Goal: Feedback & Contribution: Leave review/rating

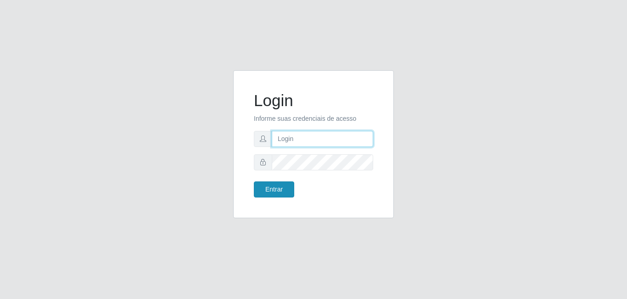
type input "[EMAIL_ADDRESS][DOMAIN_NAME]"
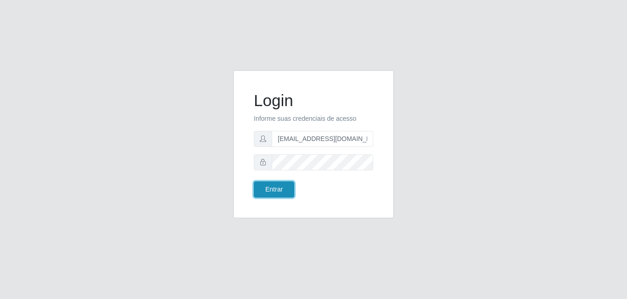
click at [276, 194] on button "Entrar" at bounding box center [274, 189] width 40 height 16
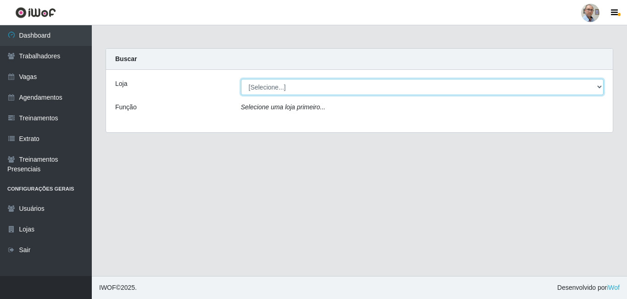
click at [265, 80] on select "[Selecione...] Mar Vermelho - Loja 04" at bounding box center [422, 87] width 363 height 16
select select "251"
click at [241, 79] on select "[Selecione...] Mar Vermelho - Loja 04" at bounding box center [422, 87] width 363 height 16
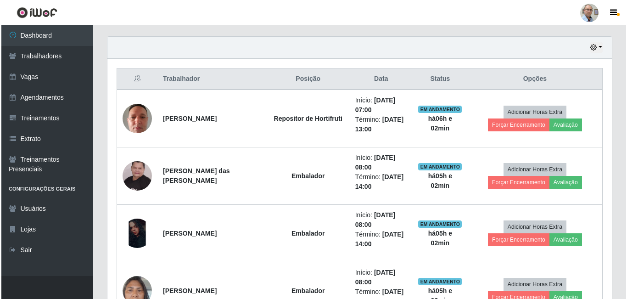
scroll to position [321, 0]
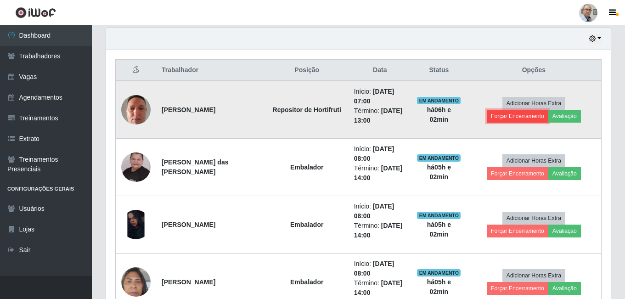
click at [523, 118] on button "Forçar Encerramento" at bounding box center [518, 116] width 62 height 13
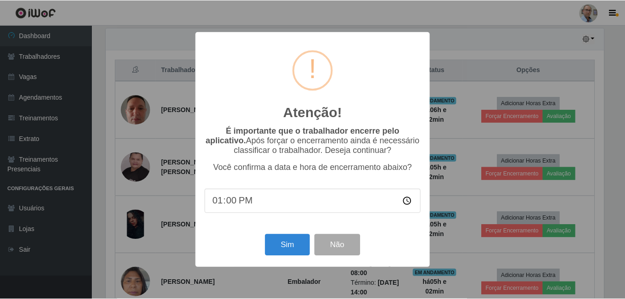
scroll to position [191, 500]
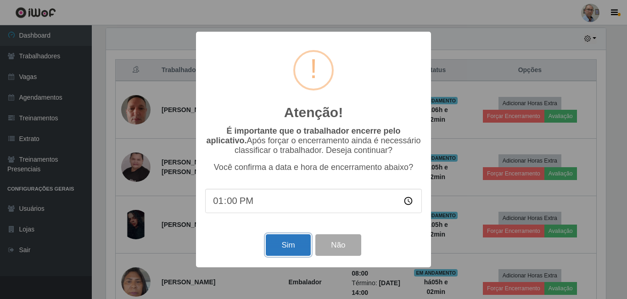
click at [287, 250] on button "Sim" at bounding box center [288, 245] width 45 height 22
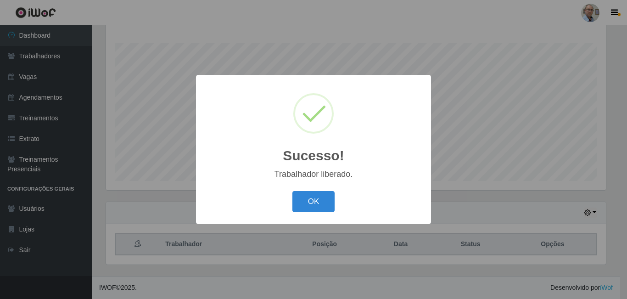
click at [490, 204] on div "Sucesso! × Trabalhador liberado. OK Cancel" at bounding box center [313, 149] width 627 height 299
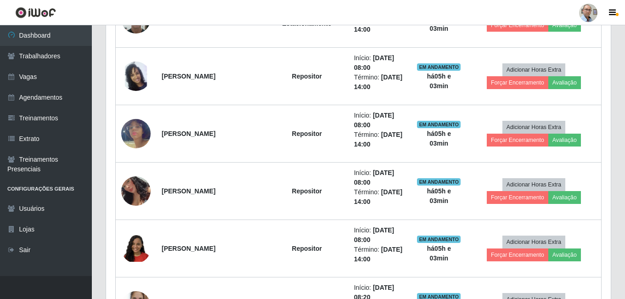
scroll to position [790, 0]
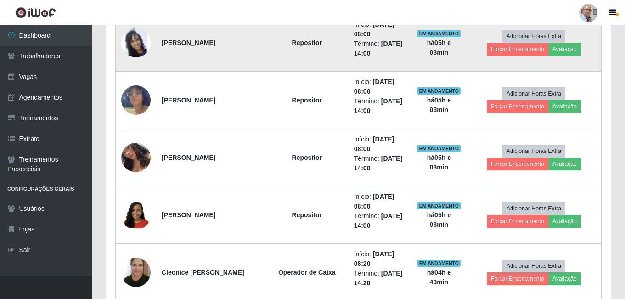
click at [130, 41] on img at bounding box center [135, 43] width 29 height 52
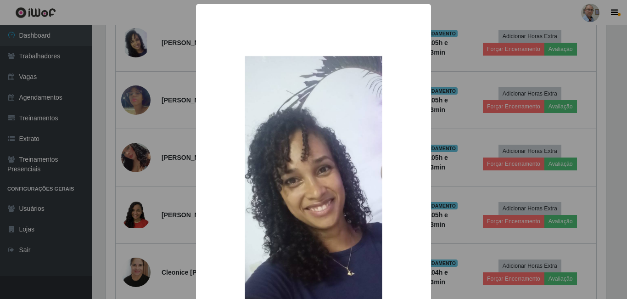
click at [140, 66] on div "× OK Cancel" at bounding box center [313, 149] width 627 height 299
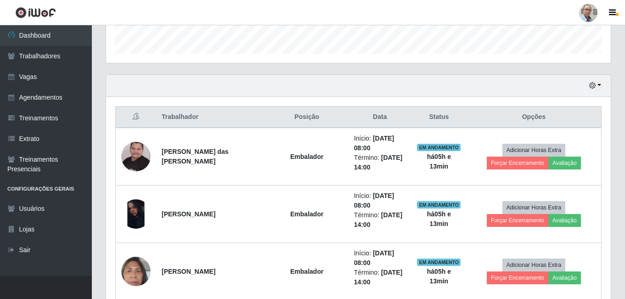
scroll to position [193, 0]
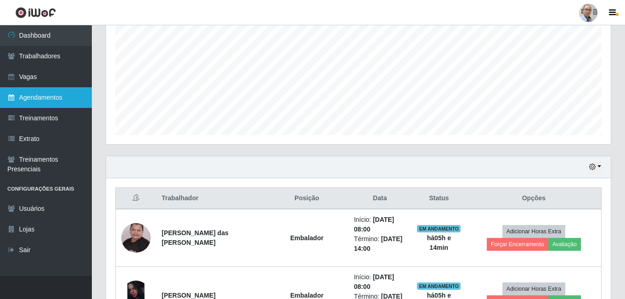
click at [38, 93] on link "Agendamentos" at bounding box center [46, 97] width 92 height 21
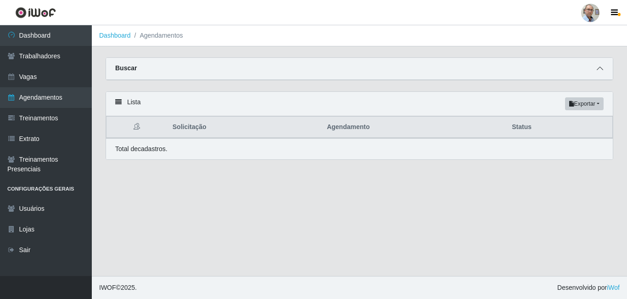
click at [600, 70] on icon at bounding box center [600, 68] width 6 height 6
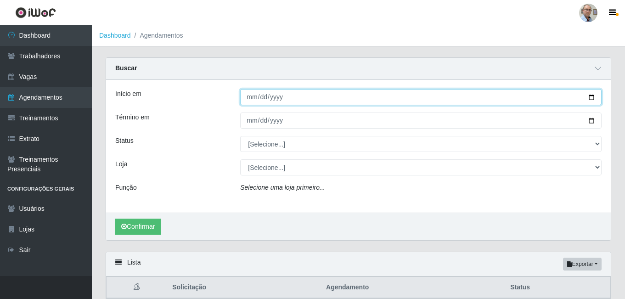
click at [253, 97] on input "Início em" at bounding box center [420, 97] width 361 height 16
click at [587, 96] on input "Início em" at bounding box center [420, 97] width 361 height 16
click at [589, 95] on input "Início em" at bounding box center [420, 97] width 361 height 16
type input "[DATE]"
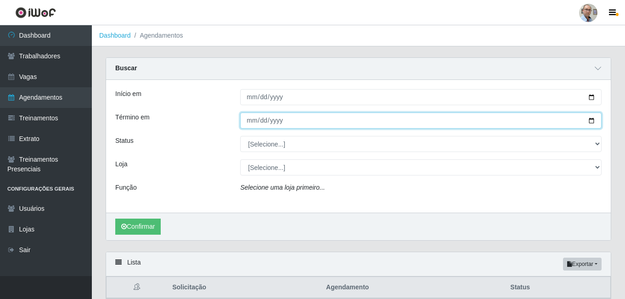
click at [594, 122] on input "Término em" at bounding box center [420, 120] width 361 height 16
type input "[DATE]"
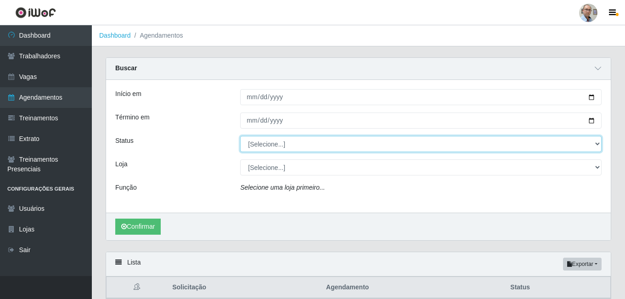
click at [596, 143] on select "[Selecione...] AGENDADO AGUARDANDO LIBERAR EM ANDAMENTO EM REVISÃO FINALIZADO C…" at bounding box center [420, 144] width 361 height 16
select select "AGENDADO"
click at [240, 136] on select "[Selecione...] AGENDADO AGUARDANDO LIBERAR EM ANDAMENTO EM REVISÃO FINALIZADO C…" at bounding box center [420, 144] width 361 height 16
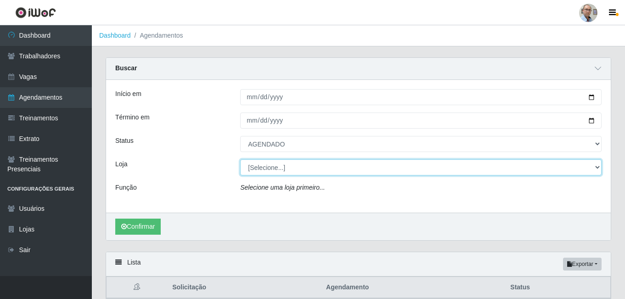
click at [302, 166] on select "[Selecione...] Mar Vermelho - Loja 04" at bounding box center [420, 167] width 361 height 16
select select "251"
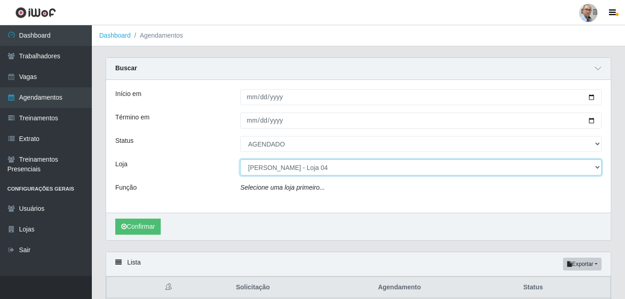
click at [240, 160] on select "[Selecione...] Mar Vermelho - Loja 04" at bounding box center [420, 167] width 361 height 16
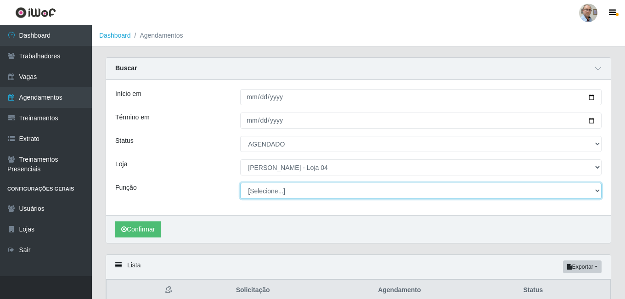
click at [280, 190] on select "[Selecione...] ASG ASG + ASG ++ Auxiliar de Depósito Auxiliar de Depósito + Aux…" at bounding box center [420, 191] width 361 height 16
select select "24"
click at [240, 183] on select "[Selecione...] ASG ASG + ASG ++ Auxiliar de Depósito Auxiliar de Depósito + Aux…" at bounding box center [420, 191] width 361 height 16
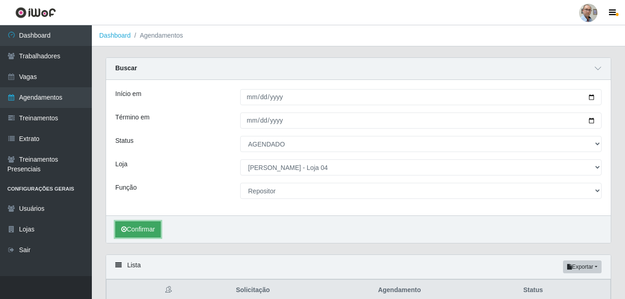
click at [133, 230] on button "Confirmar" at bounding box center [137, 229] width 45 height 16
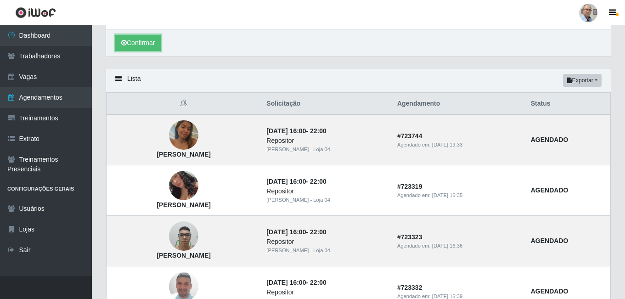
scroll to position [275, 0]
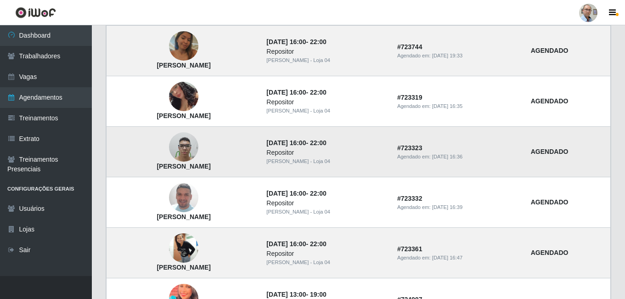
click at [197, 146] on img at bounding box center [183, 147] width 29 height 39
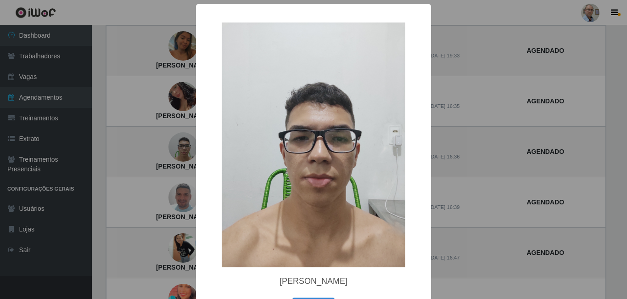
click at [129, 150] on div "× [PERSON_NAME] OK Cancel" at bounding box center [313, 149] width 627 height 299
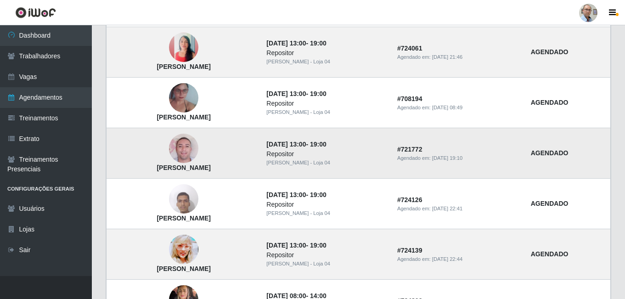
scroll to position [593, 0]
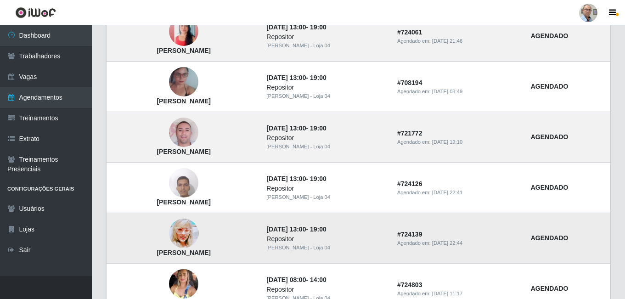
click at [196, 236] on img at bounding box center [183, 233] width 29 height 41
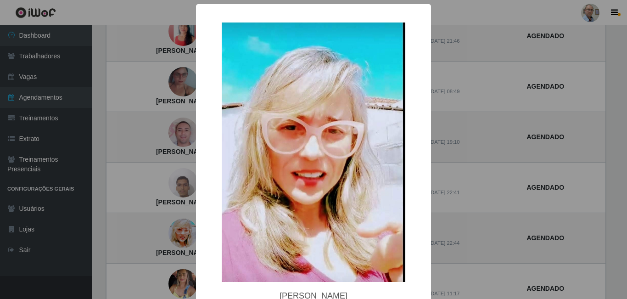
click at [162, 230] on div "× [PERSON_NAME] davi OK Cancel" at bounding box center [313, 149] width 627 height 299
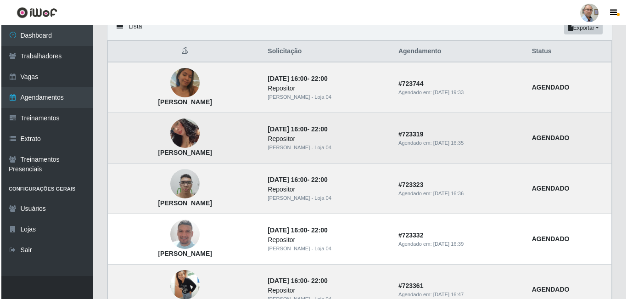
scroll to position [226, 0]
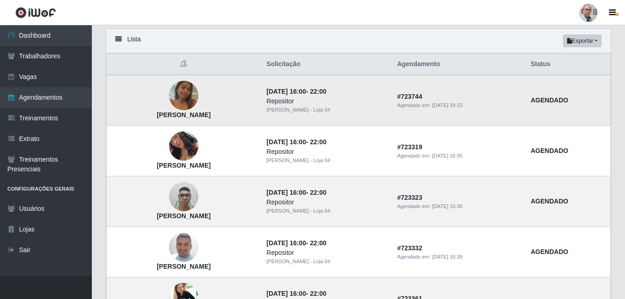
click at [198, 94] on img at bounding box center [183, 95] width 29 height 52
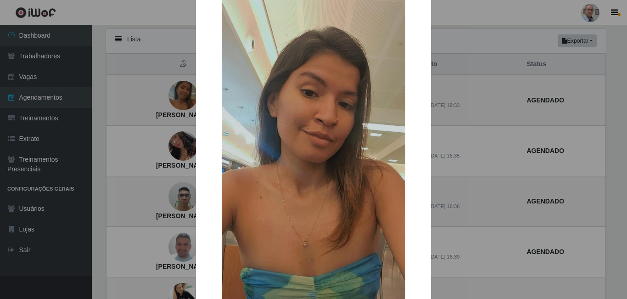
scroll to position [92, 0]
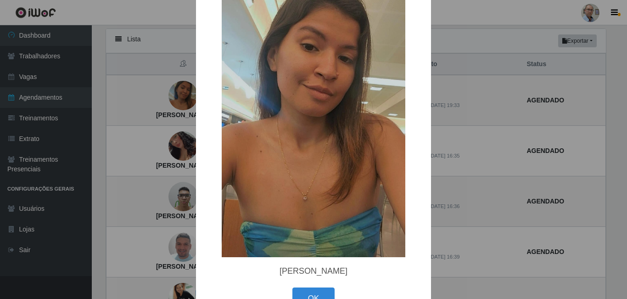
click at [145, 102] on div "× [PERSON_NAME] correia OK Cancel" at bounding box center [313, 149] width 627 height 299
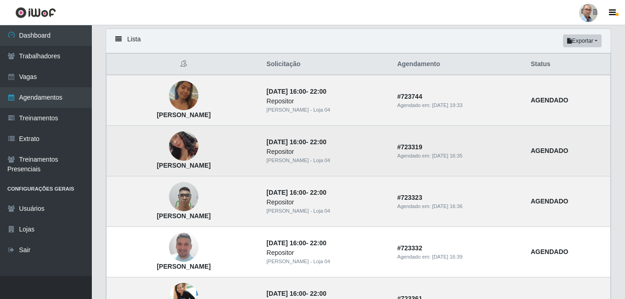
click at [198, 146] on img at bounding box center [183, 146] width 29 height 57
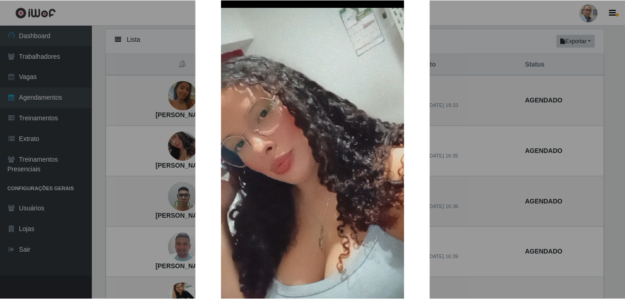
scroll to position [46, 0]
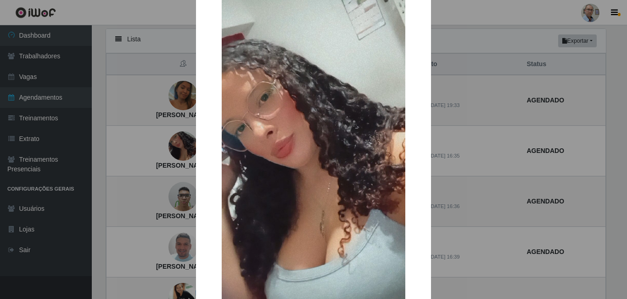
click at [129, 152] on div "× [PERSON_NAME] OK Cancel" at bounding box center [313, 149] width 627 height 299
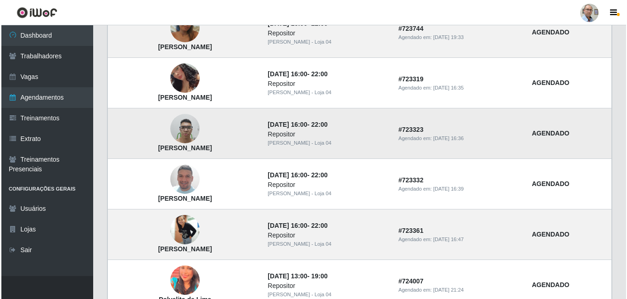
scroll to position [318, 0]
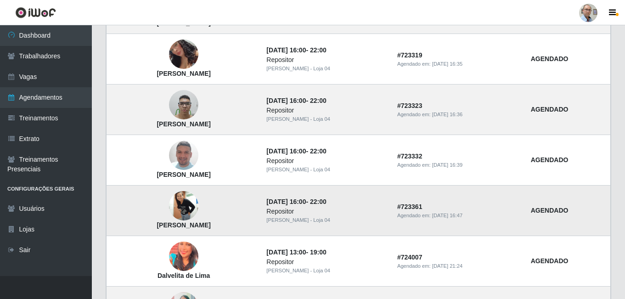
click at [198, 206] on img at bounding box center [183, 205] width 29 height 67
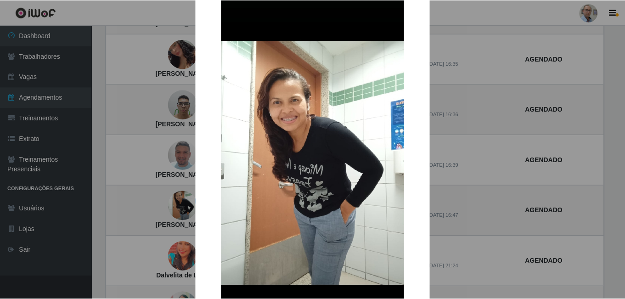
scroll to position [92, 0]
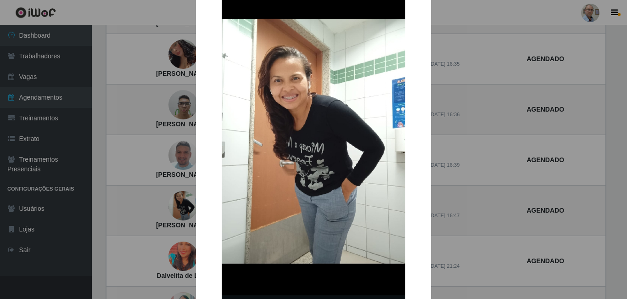
click at [134, 151] on div "× Rayane Débora Anacleto OK Cancel" at bounding box center [313, 149] width 627 height 299
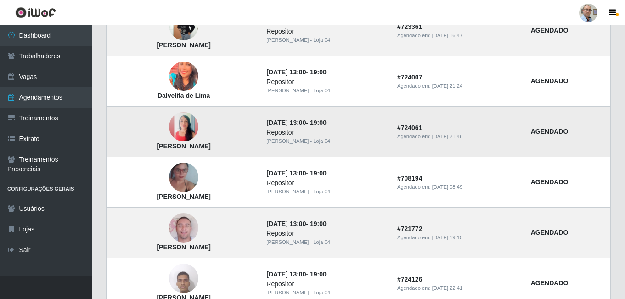
scroll to position [501, 0]
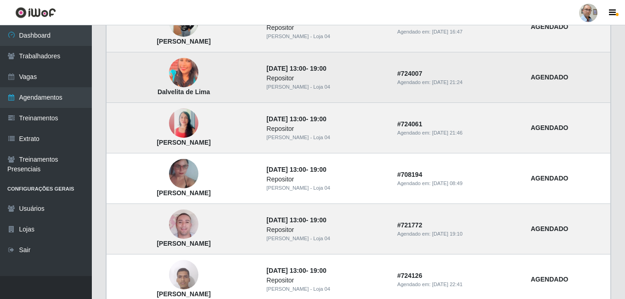
click at [196, 71] on img at bounding box center [183, 72] width 29 height 37
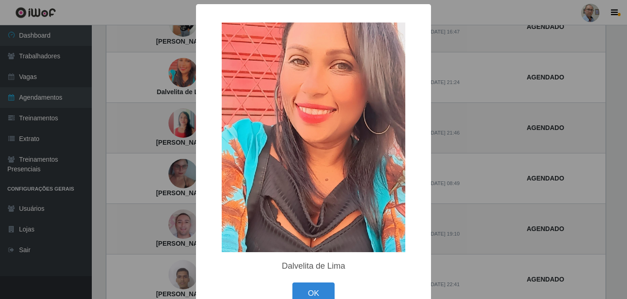
click at [133, 130] on div "× Dalvelita de Lima OK Cancel" at bounding box center [313, 149] width 627 height 299
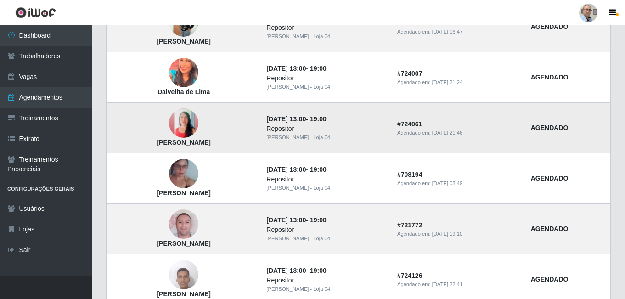
click at [193, 125] on img at bounding box center [183, 123] width 29 height 52
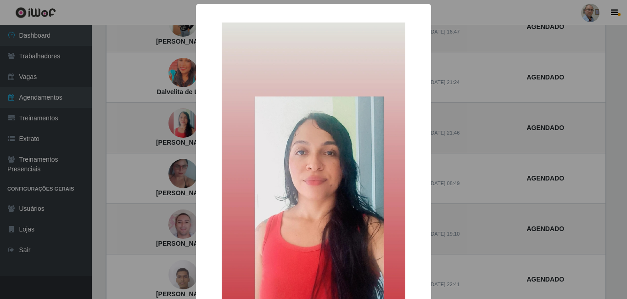
click at [144, 132] on div "× [PERSON_NAME] OK Cancel" at bounding box center [313, 149] width 627 height 299
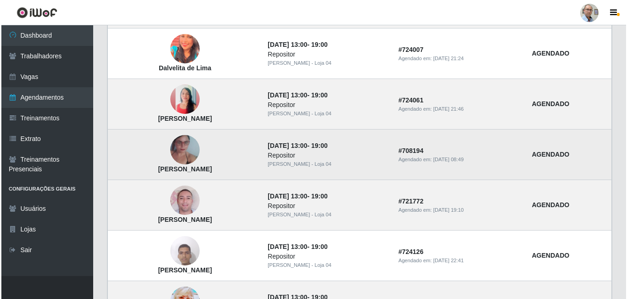
scroll to position [547, 0]
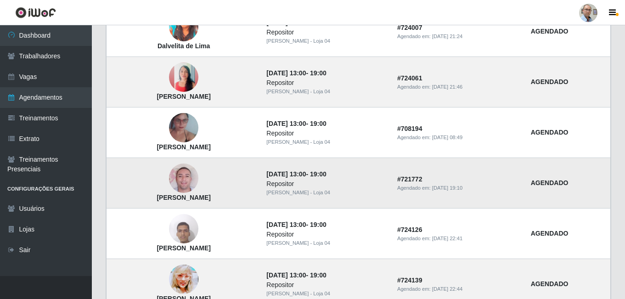
click at [198, 178] on img at bounding box center [183, 178] width 29 height 52
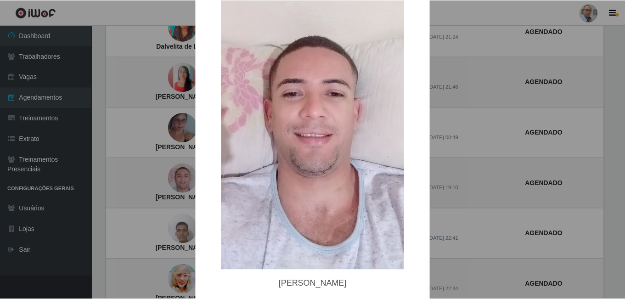
scroll to position [92, 0]
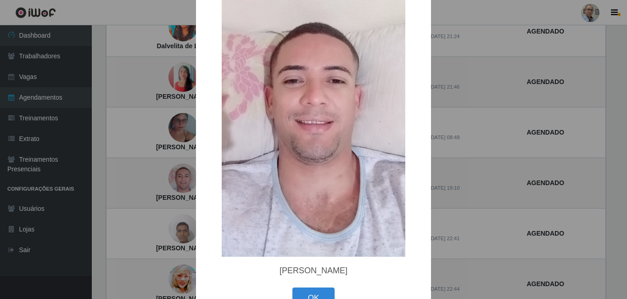
click at [146, 170] on div "× [PERSON_NAME] dos Santos OK Cancel" at bounding box center [313, 149] width 627 height 299
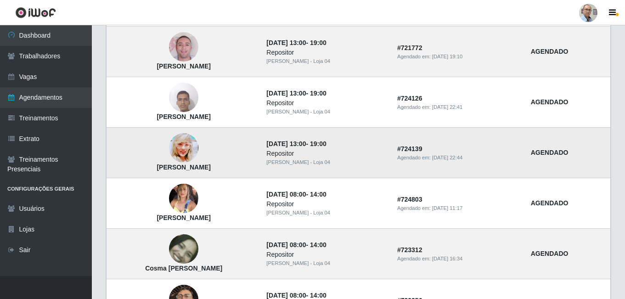
scroll to position [685, 0]
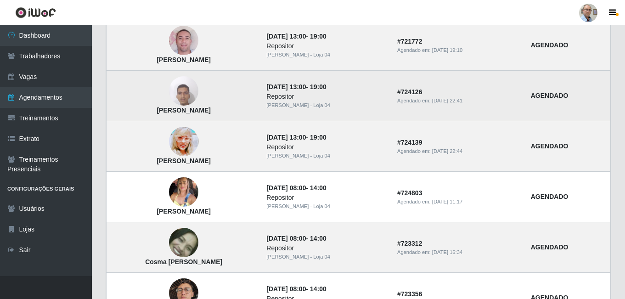
click at [194, 98] on img at bounding box center [183, 91] width 29 height 39
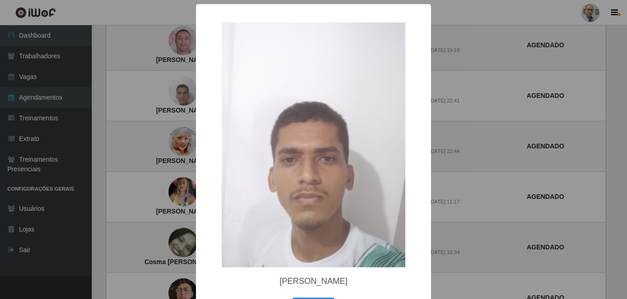
click at [143, 136] on div "× [PERSON_NAME] do Nascimento OK Cancel" at bounding box center [313, 149] width 627 height 299
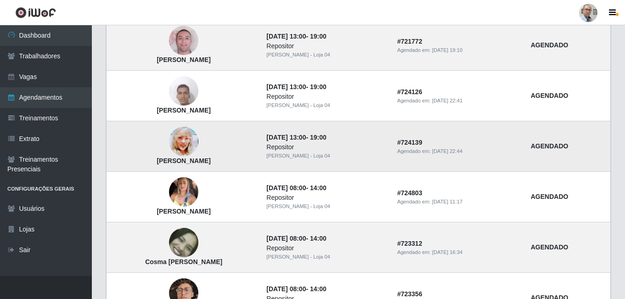
click at [188, 142] on img at bounding box center [183, 141] width 29 height 41
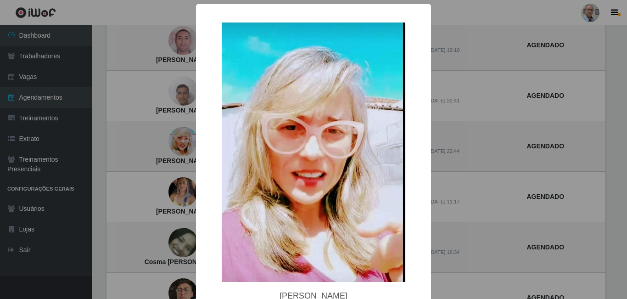
click at [154, 148] on div "× [PERSON_NAME] davi OK Cancel" at bounding box center [313, 149] width 627 height 299
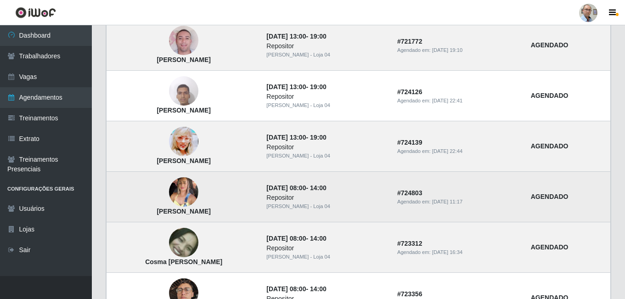
click at [192, 185] on img at bounding box center [183, 191] width 29 height 39
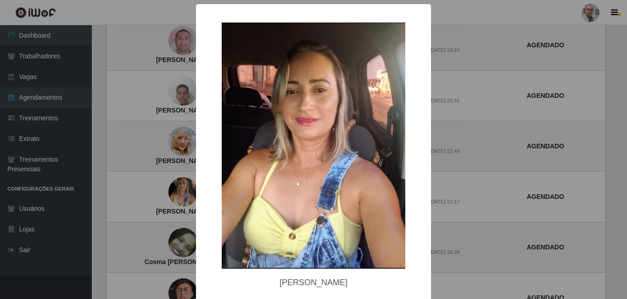
click at [144, 171] on div "× [PERSON_NAME] OK Cancel" at bounding box center [313, 149] width 627 height 299
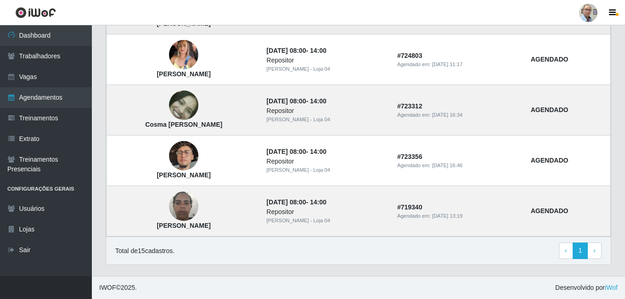
scroll to position [823, 0]
click at [197, 207] on img at bounding box center [183, 206] width 29 height 39
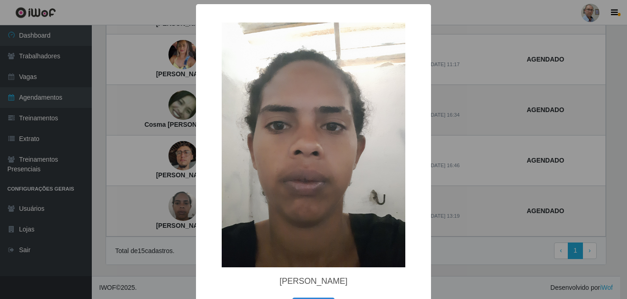
click at [151, 141] on div "× [PERSON_NAME] OK Cancel" at bounding box center [313, 149] width 627 height 299
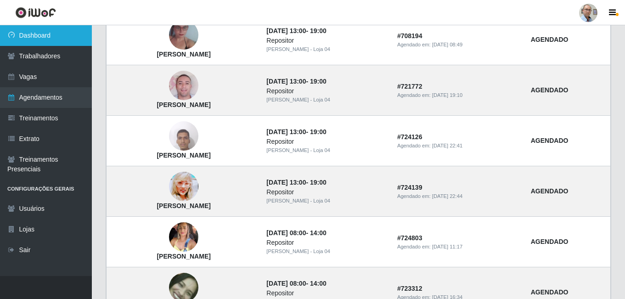
scroll to position [639, 0]
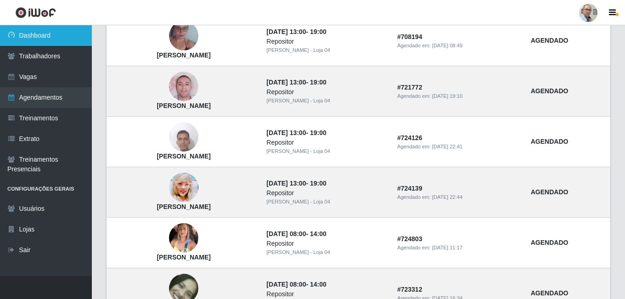
click at [41, 37] on link "Dashboard" at bounding box center [46, 35] width 92 height 21
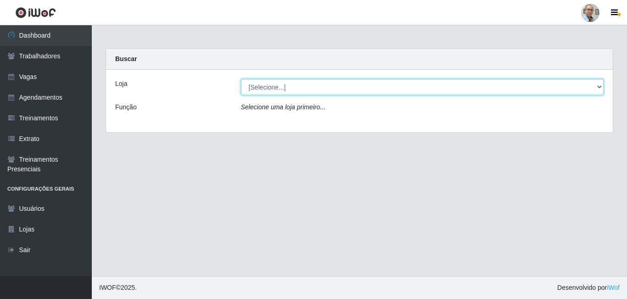
click at [252, 89] on select "[Selecione...] Mar Vermelho - Loja 04" at bounding box center [422, 87] width 363 height 16
select select "251"
click at [241, 79] on select "[Selecione...] Mar Vermelho - Loja 04" at bounding box center [422, 87] width 363 height 16
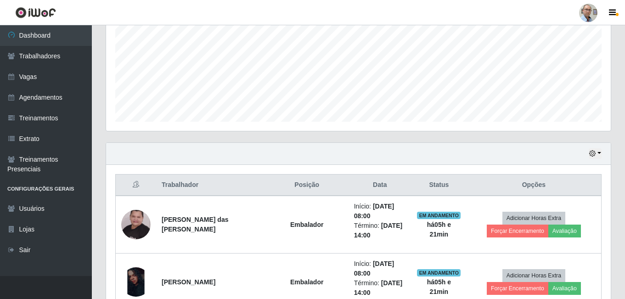
scroll to position [230, 0]
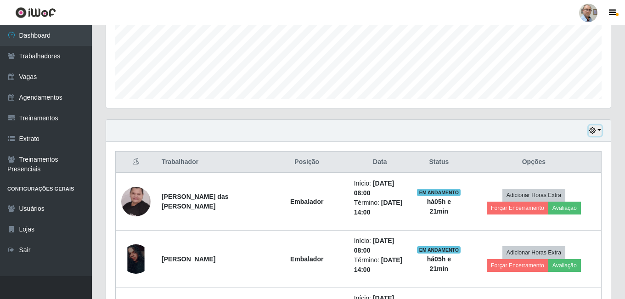
click at [596, 129] on button "button" at bounding box center [595, 130] width 13 height 11
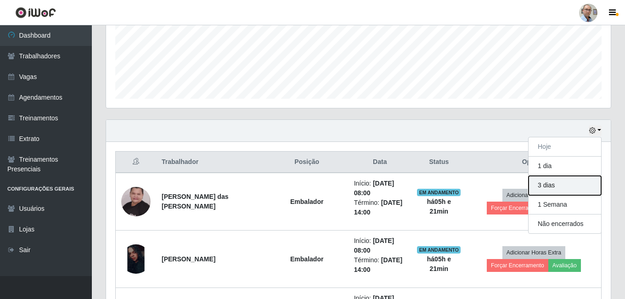
click at [550, 181] on button "3 dias" at bounding box center [564, 185] width 73 height 19
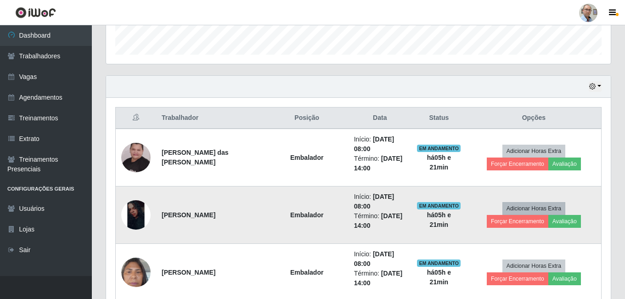
scroll to position [275, 0]
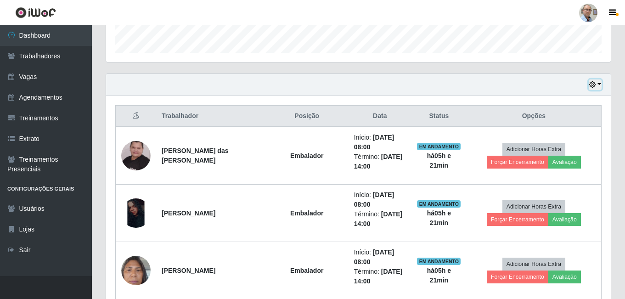
click at [600, 83] on button "button" at bounding box center [595, 84] width 13 height 11
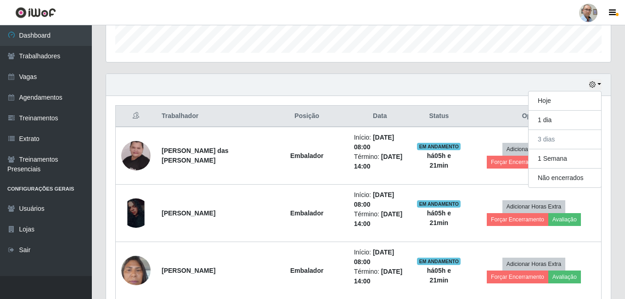
click at [453, 89] on div "Hoje 1 dia 3 dias 1 Semana Não encerrados" at bounding box center [358, 85] width 505 height 22
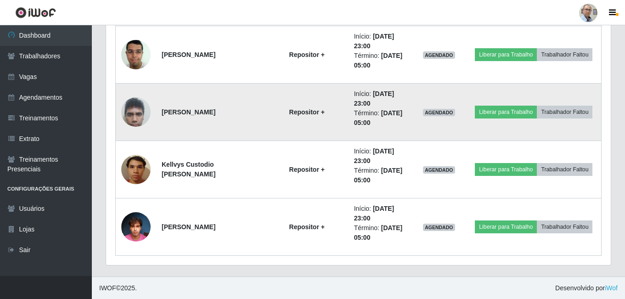
scroll to position [2615, 0]
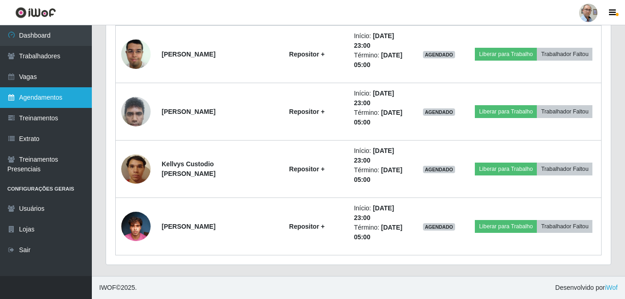
click at [30, 99] on link "Agendamentos" at bounding box center [46, 97] width 92 height 21
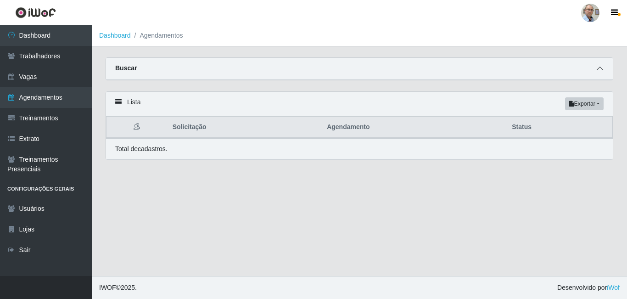
click at [596, 74] on span at bounding box center [599, 68] width 11 height 11
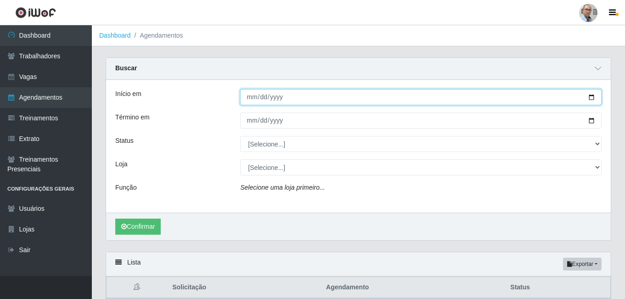
click at [593, 101] on input "Início em" at bounding box center [420, 97] width 361 height 16
type input "[DATE]"
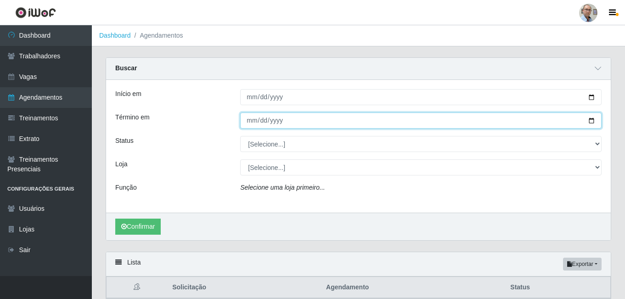
click at [591, 121] on input "Término em" at bounding box center [420, 120] width 361 height 16
type input "[DATE]"
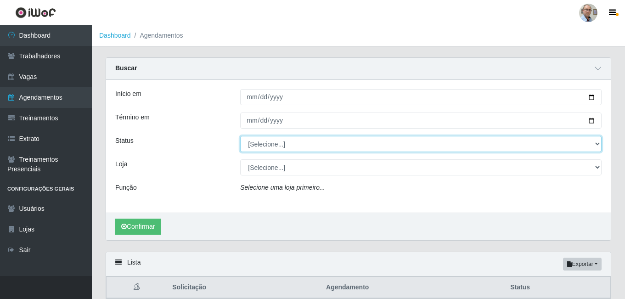
click at [595, 147] on select "[Selecione...] AGENDADO AGUARDANDO LIBERAR EM ANDAMENTO EM REVISÃO FINALIZADO C…" at bounding box center [420, 144] width 361 height 16
select select "AGENDADO"
click at [240, 136] on select "[Selecione...] AGENDADO AGUARDANDO LIBERAR EM ANDAMENTO EM REVISÃO FINALIZADO C…" at bounding box center [420, 144] width 361 height 16
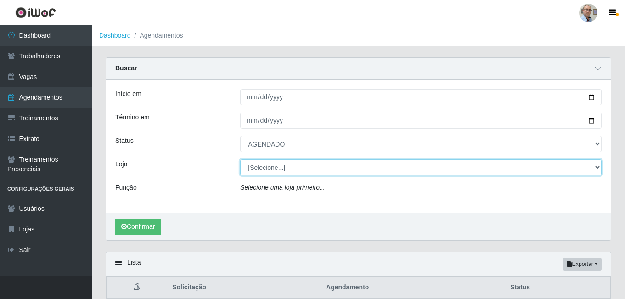
click at [326, 171] on select "[Selecione...] Mar Vermelho - Loja 04" at bounding box center [420, 167] width 361 height 16
select select "251"
click at [240, 160] on select "[Selecione...] Mar Vermelho - Loja 04" at bounding box center [420, 167] width 361 height 16
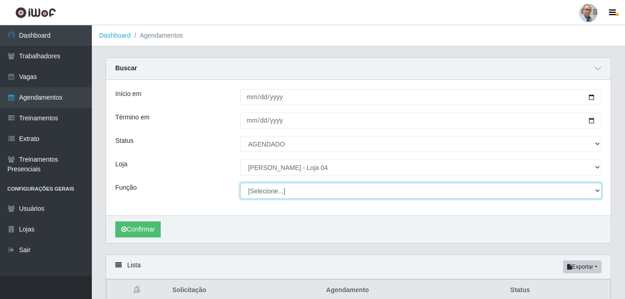
click at [292, 193] on select "[Selecione...] ASG ASG + ASG ++ Auxiliar de Depósito Auxiliar de Depósito + Aux…" at bounding box center [420, 191] width 361 height 16
select select "4"
click at [240, 183] on select "[Selecione...] ASG ASG + ASG ++ Auxiliar de Depósito Auxiliar de Depósito + Aux…" at bounding box center [420, 191] width 361 height 16
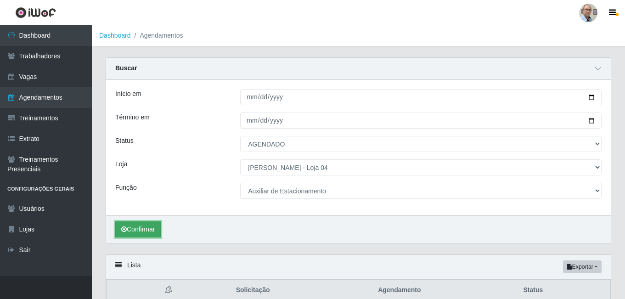
click at [147, 226] on button "Confirmar" at bounding box center [137, 229] width 45 height 16
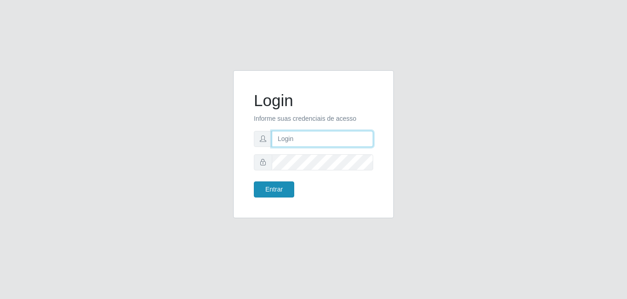
type input "[EMAIL_ADDRESS][DOMAIN_NAME]"
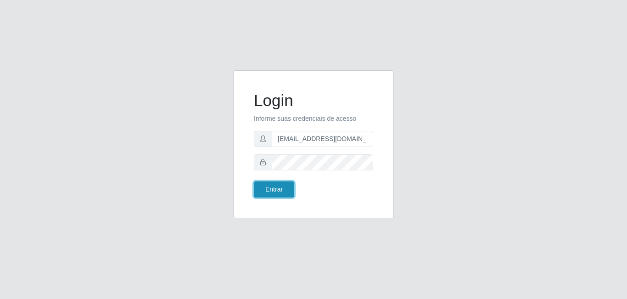
click at [280, 189] on button "Entrar" at bounding box center [274, 189] width 40 height 16
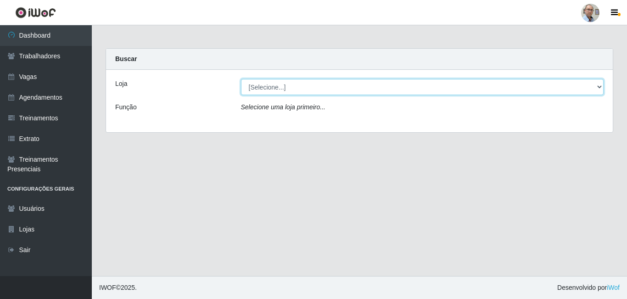
click at [600, 89] on select "[Selecione...] Mar Vermelho - Loja 04" at bounding box center [422, 87] width 363 height 16
select select "251"
click at [241, 79] on select "[Selecione...] Mar Vermelho - Loja 04" at bounding box center [422, 87] width 363 height 16
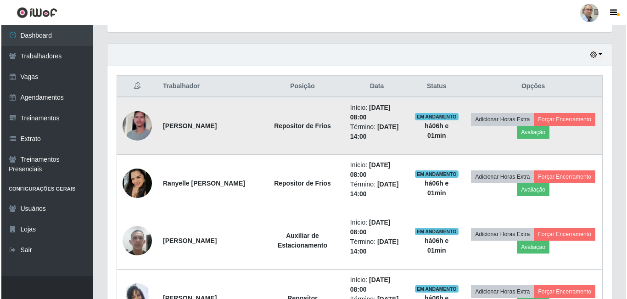
scroll to position [321, 0]
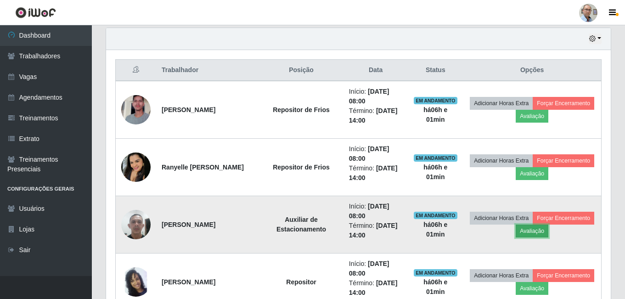
click at [548, 229] on button "Avaliação" at bounding box center [532, 230] width 33 height 13
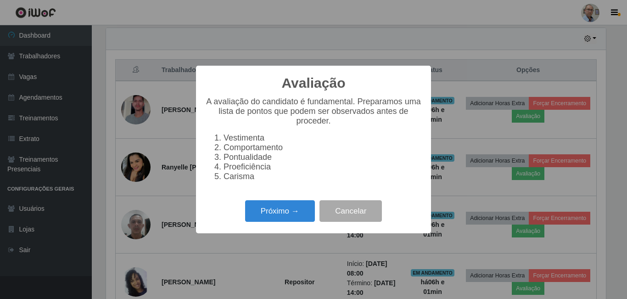
scroll to position [191, 500]
click at [280, 219] on button "Próximo →" at bounding box center [280, 211] width 70 height 22
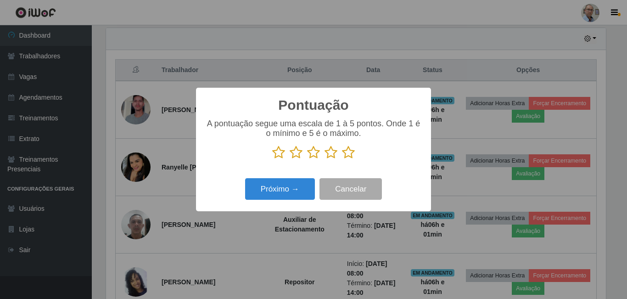
click at [343, 152] on icon at bounding box center [348, 153] width 13 height 14
click at [342, 159] on input "radio" at bounding box center [342, 159] width 0 height 0
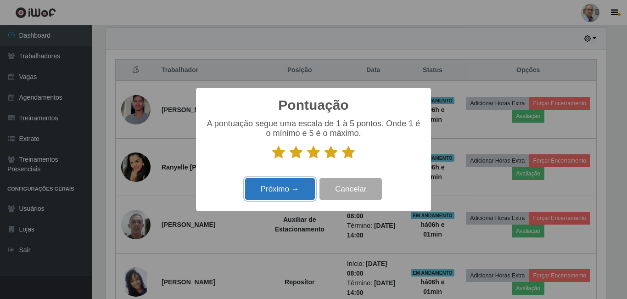
click at [290, 185] on button "Próximo →" at bounding box center [280, 189] width 70 height 22
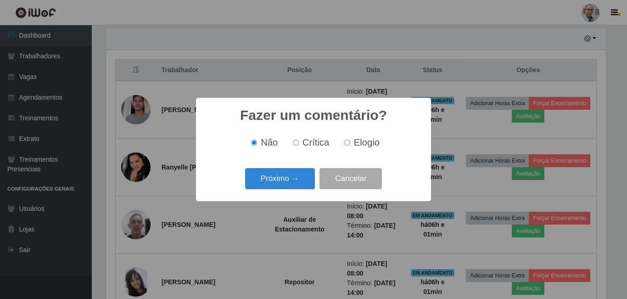
click at [290, 185] on button "Próximo →" at bounding box center [280, 179] width 70 height 22
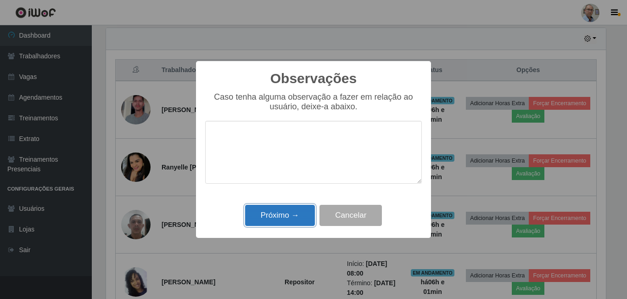
click at [260, 214] on button "Próximo →" at bounding box center [280, 216] width 70 height 22
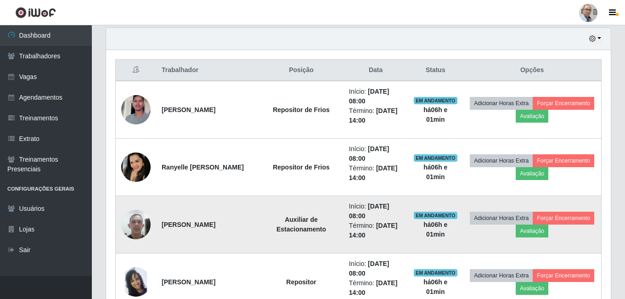
scroll to position [191, 505]
click at [533, 224] on button "Forçar Encerramento" at bounding box center [564, 218] width 62 height 13
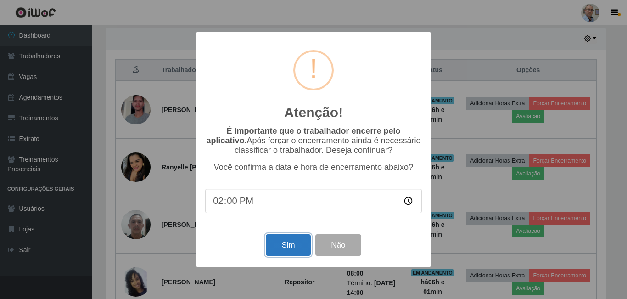
click at [286, 245] on button "Sim" at bounding box center [288, 245] width 45 height 22
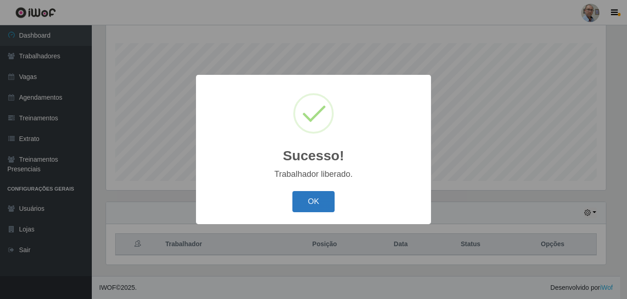
click at [327, 202] on button "OK" at bounding box center [313, 202] width 43 height 22
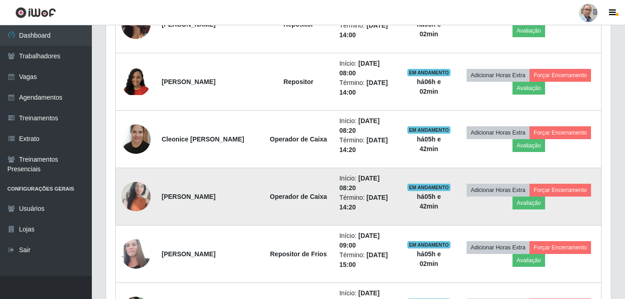
scroll to position [652, 0]
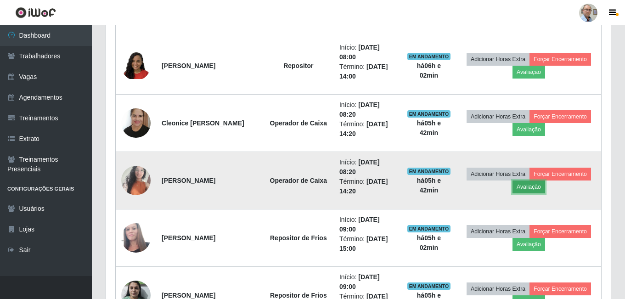
click at [545, 186] on button "Avaliação" at bounding box center [528, 186] width 33 height 13
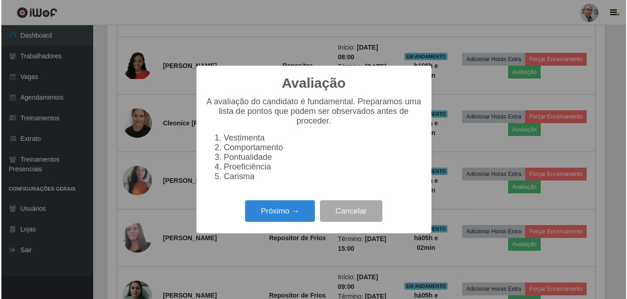
scroll to position [191, 500]
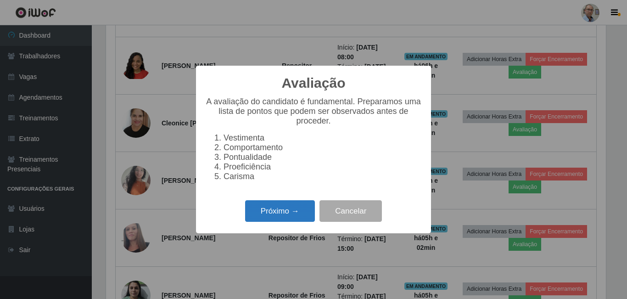
click at [266, 215] on button "Próximo →" at bounding box center [280, 211] width 70 height 22
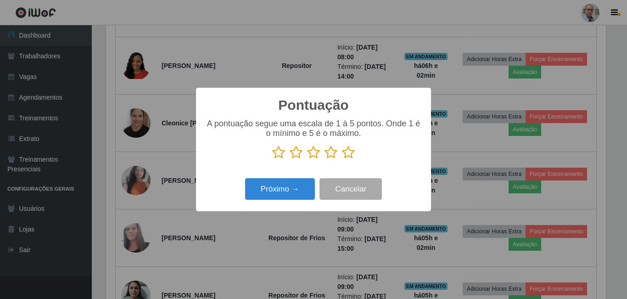
click at [332, 159] on icon at bounding box center [331, 153] width 13 height 14
click at [325, 159] on input "radio" at bounding box center [325, 159] width 0 height 0
click at [301, 182] on button "Próximo →" at bounding box center [280, 189] width 70 height 22
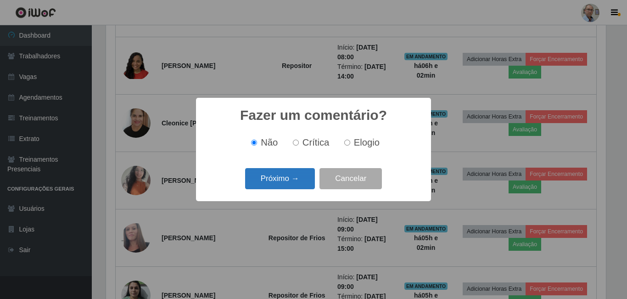
click at [296, 186] on button "Próximo →" at bounding box center [280, 179] width 70 height 22
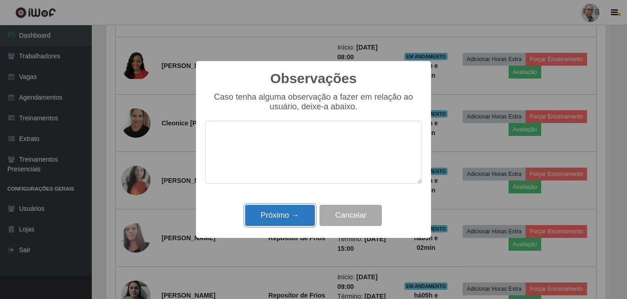
click at [289, 214] on button "Próximo →" at bounding box center [280, 216] width 70 height 22
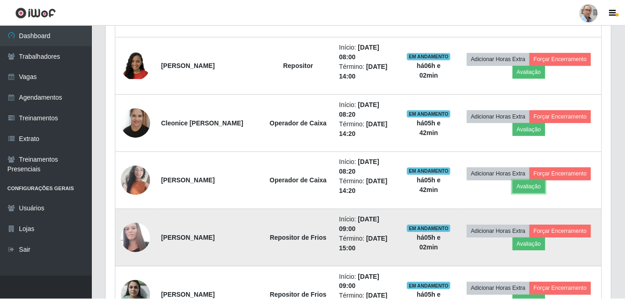
scroll to position [191, 505]
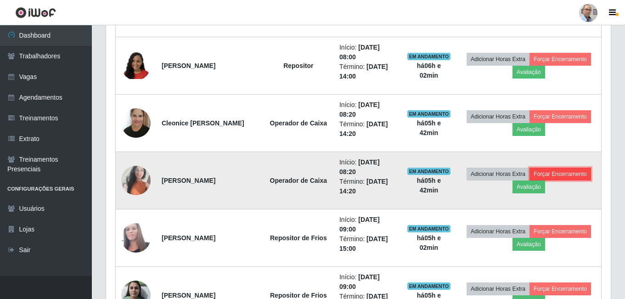
click at [529, 180] on button "Forçar Encerramento" at bounding box center [560, 174] width 62 height 13
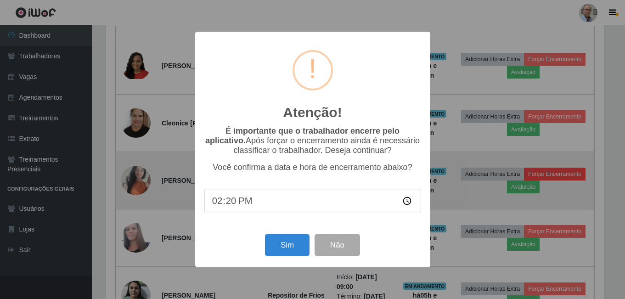
scroll to position [191, 500]
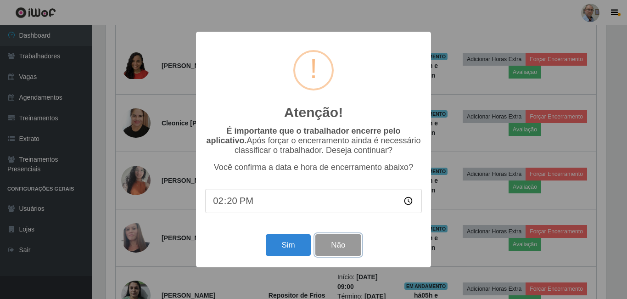
click at [330, 251] on button "Não" at bounding box center [337, 245] width 45 height 22
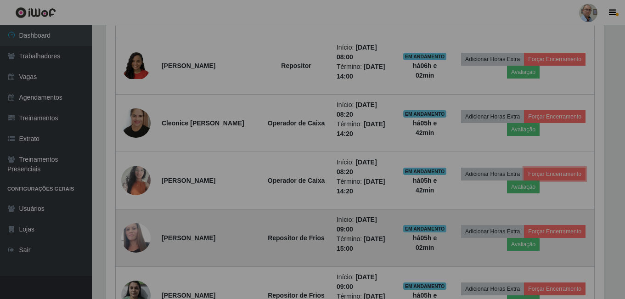
scroll to position [0, 0]
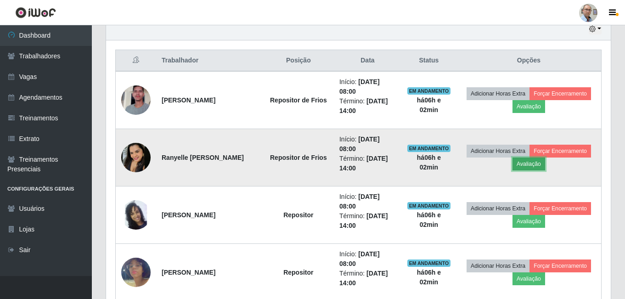
click at [545, 165] on button "Avaliação" at bounding box center [528, 163] width 33 height 13
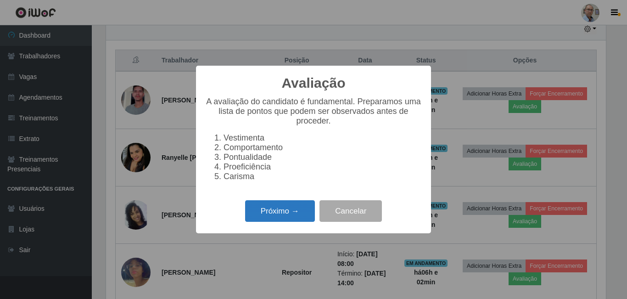
click at [284, 216] on button "Próximo →" at bounding box center [280, 211] width 70 height 22
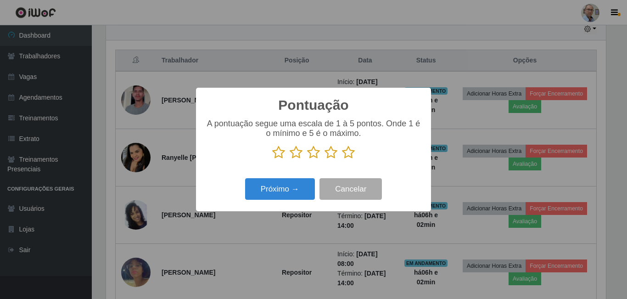
click at [330, 155] on icon at bounding box center [331, 153] width 13 height 14
click at [325, 159] on input "radio" at bounding box center [325, 159] width 0 height 0
click at [286, 188] on button "Próximo →" at bounding box center [280, 189] width 70 height 22
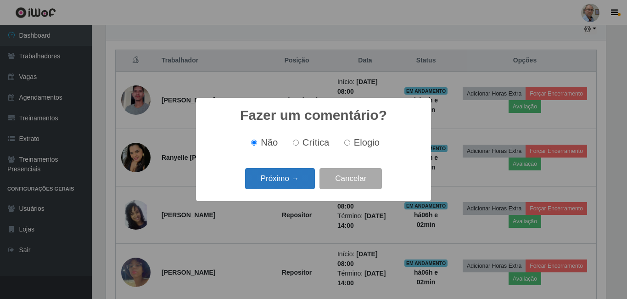
click at [289, 179] on button "Próximo →" at bounding box center [280, 179] width 70 height 22
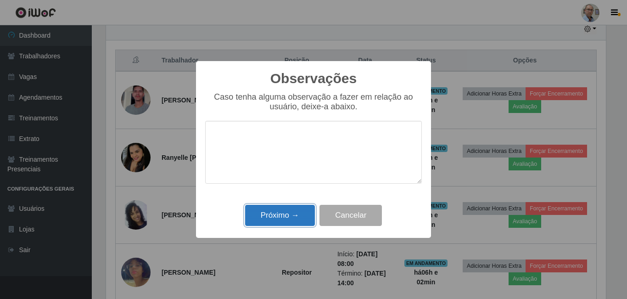
click at [290, 214] on button "Próximo →" at bounding box center [280, 216] width 70 height 22
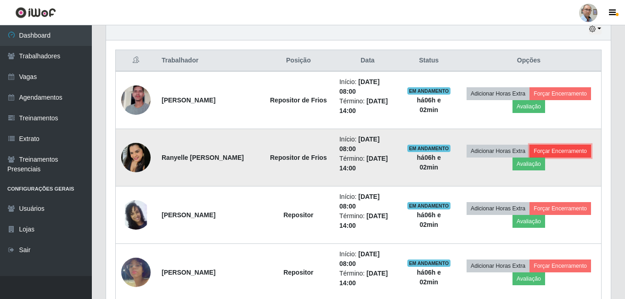
click at [529, 157] on button "Forçar Encerramento" at bounding box center [560, 151] width 62 height 13
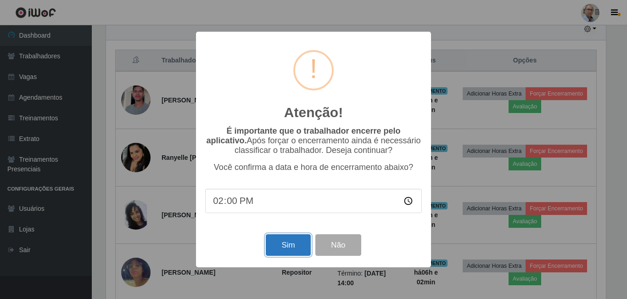
click at [283, 248] on button "Sim" at bounding box center [288, 245] width 45 height 22
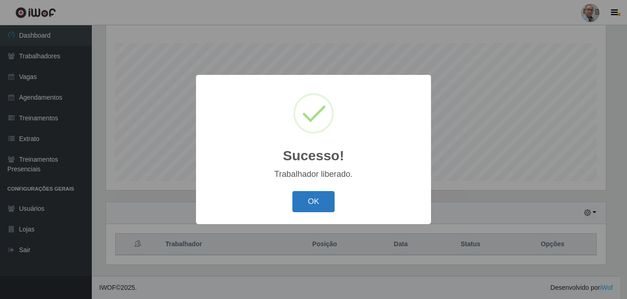
click at [312, 198] on button "OK" at bounding box center [313, 202] width 43 height 22
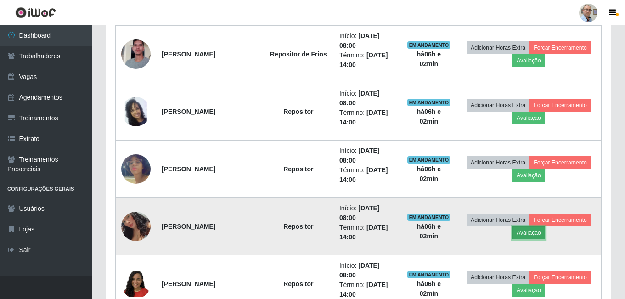
click at [526, 234] on button "Avaliação" at bounding box center [528, 232] width 33 height 13
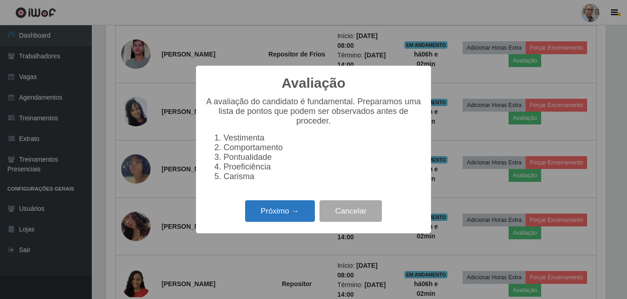
click at [279, 222] on button "Próximo →" at bounding box center [280, 211] width 70 height 22
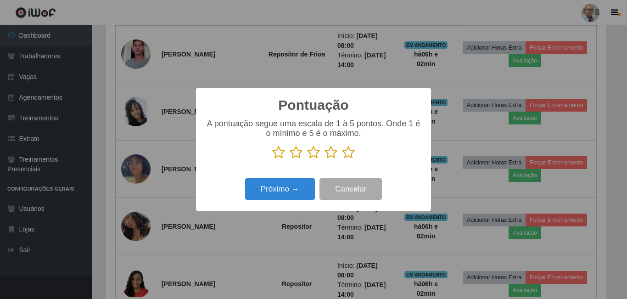
click at [333, 155] on icon at bounding box center [331, 153] width 13 height 14
click at [325, 159] on input "radio" at bounding box center [325, 159] width 0 height 0
click at [289, 196] on button "Próximo →" at bounding box center [280, 189] width 70 height 22
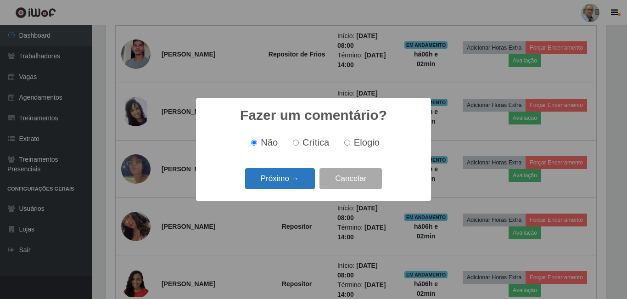
click at [288, 186] on button "Próximo →" at bounding box center [280, 179] width 70 height 22
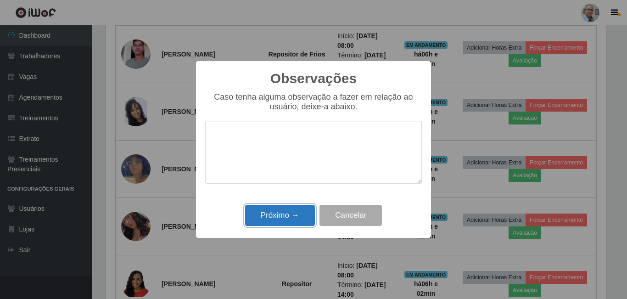
click at [292, 218] on button "Próximo →" at bounding box center [280, 216] width 70 height 22
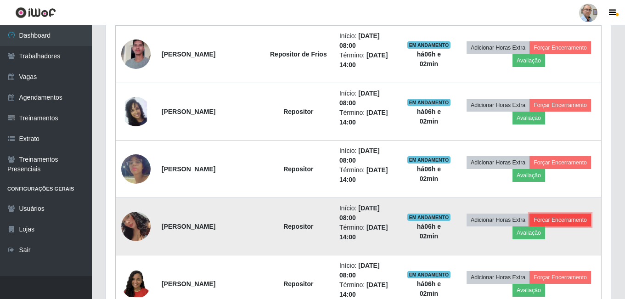
click at [554, 217] on button "Forçar Encerramento" at bounding box center [560, 219] width 62 height 13
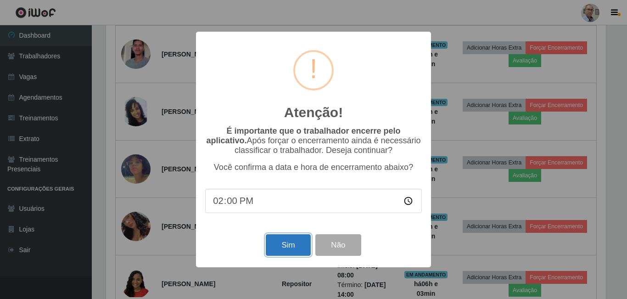
click at [300, 244] on button "Sim" at bounding box center [288, 245] width 45 height 22
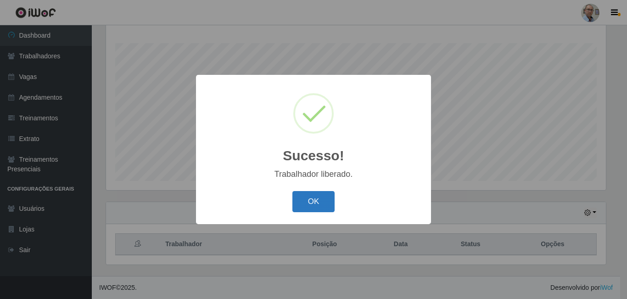
click at [311, 202] on button "OK" at bounding box center [313, 202] width 43 height 22
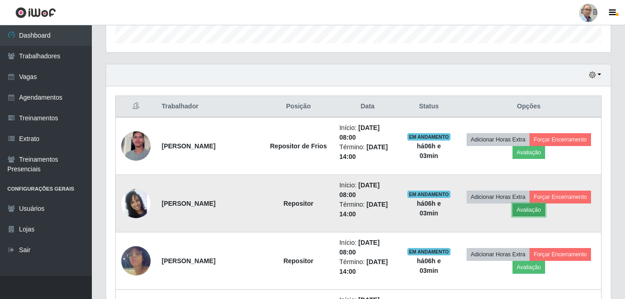
click at [535, 206] on button "Avaliação" at bounding box center [528, 209] width 33 height 13
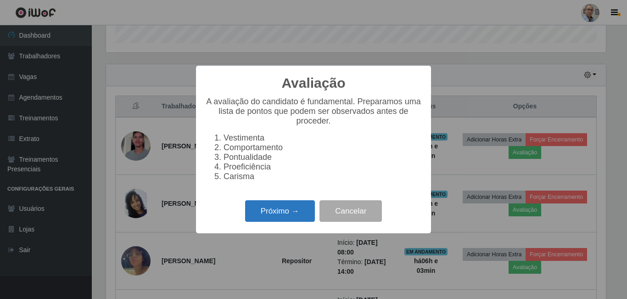
click at [305, 218] on button "Próximo →" at bounding box center [280, 211] width 70 height 22
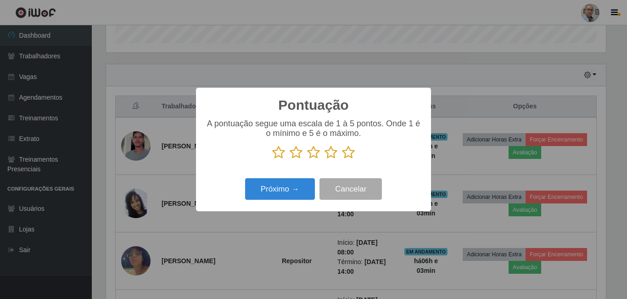
click at [350, 155] on icon at bounding box center [348, 153] width 13 height 14
click at [342, 159] on input "radio" at bounding box center [342, 159] width 0 height 0
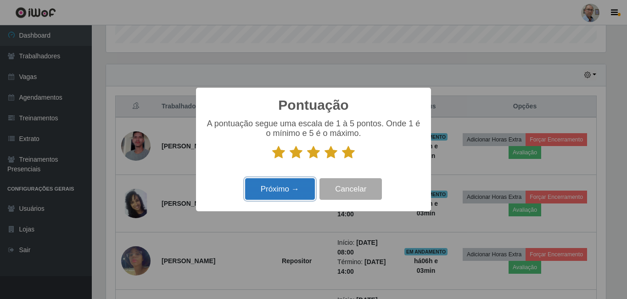
click at [309, 182] on button "Próximo →" at bounding box center [280, 189] width 70 height 22
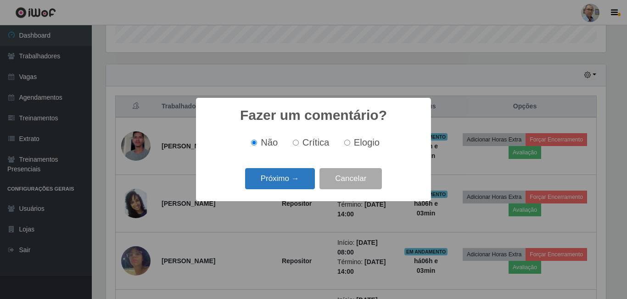
click at [298, 183] on button "Próximo →" at bounding box center [280, 179] width 70 height 22
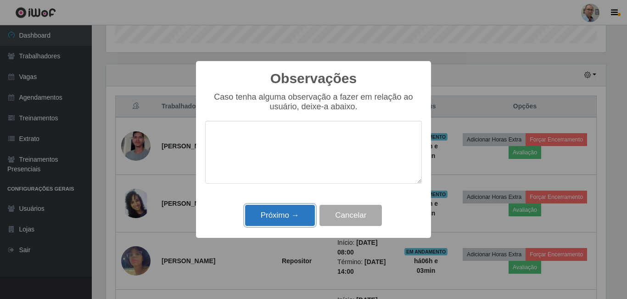
click at [290, 209] on button "Próximo →" at bounding box center [280, 216] width 70 height 22
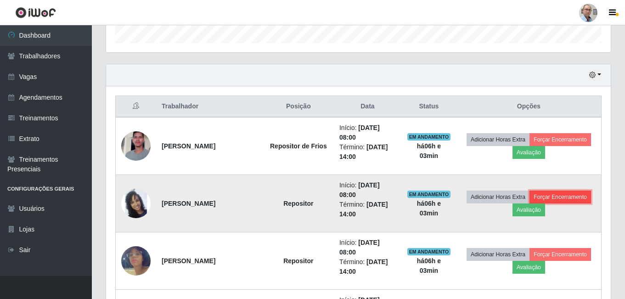
click at [564, 195] on button "Forçar Encerramento" at bounding box center [560, 197] width 62 height 13
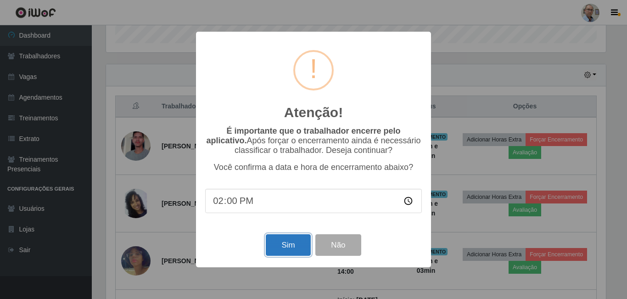
click at [292, 247] on button "Sim" at bounding box center [288, 245] width 45 height 22
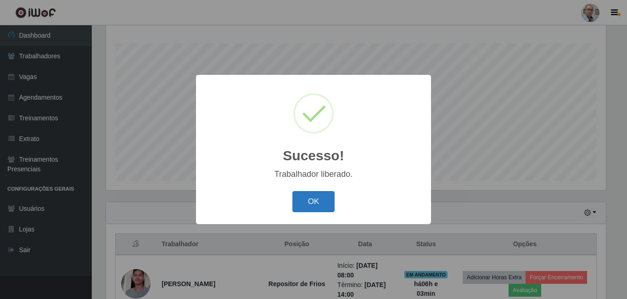
click at [316, 200] on button "OK" at bounding box center [313, 202] width 43 height 22
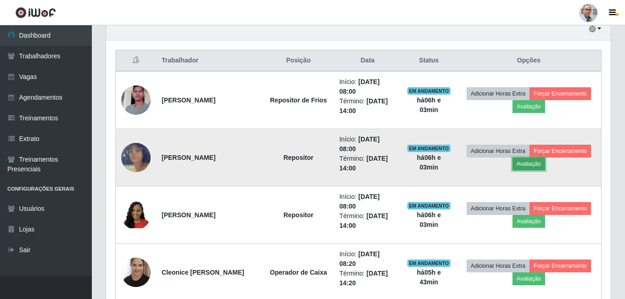
click at [544, 160] on button "Avaliação" at bounding box center [528, 163] width 33 height 13
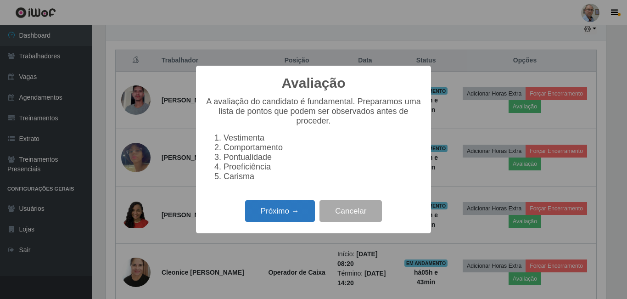
click at [286, 221] on button "Próximo →" at bounding box center [280, 211] width 70 height 22
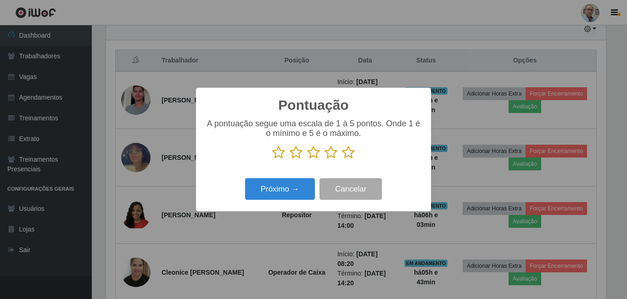
click at [350, 151] on icon at bounding box center [348, 153] width 13 height 14
click at [342, 159] on input "radio" at bounding box center [342, 159] width 0 height 0
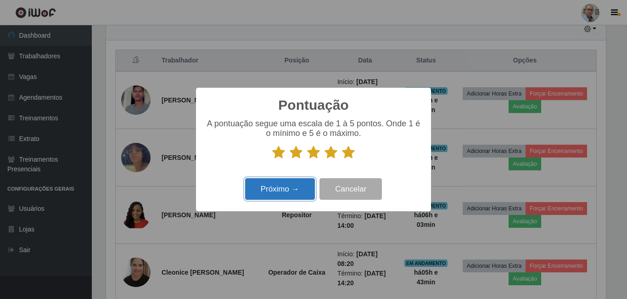
click at [298, 187] on button "Próximo →" at bounding box center [280, 189] width 70 height 22
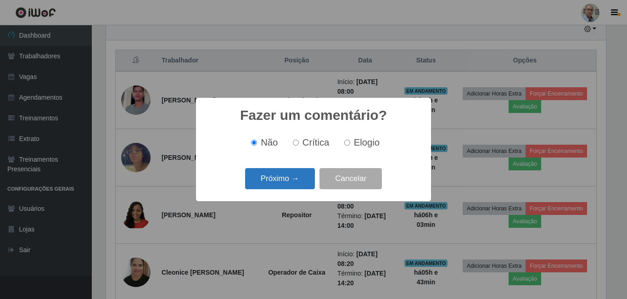
click at [289, 188] on button "Próximo →" at bounding box center [280, 179] width 70 height 22
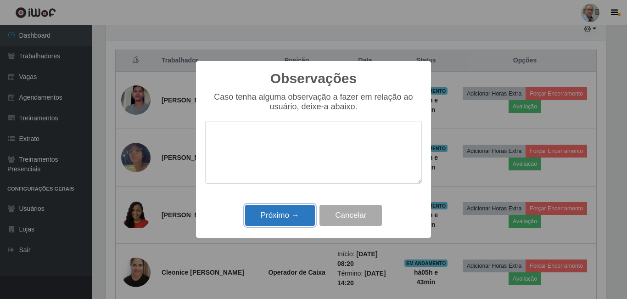
click at [280, 214] on button "Próximo →" at bounding box center [280, 216] width 70 height 22
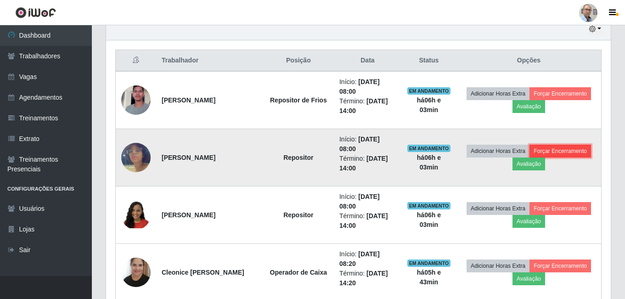
click at [562, 151] on button "Forçar Encerramento" at bounding box center [560, 151] width 62 height 13
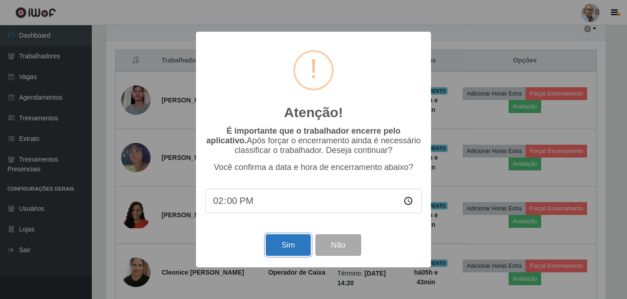
click at [291, 247] on button "Sim" at bounding box center [288, 245] width 45 height 22
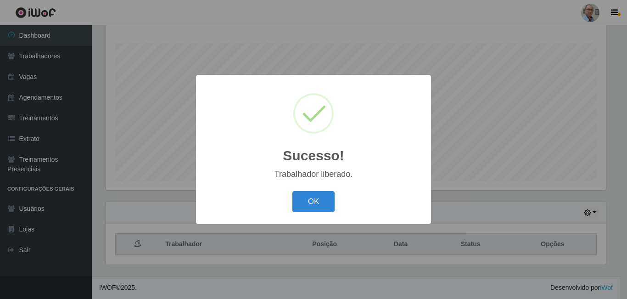
drag, startPoint x: 314, startPoint y: 202, endPoint x: 305, endPoint y: 200, distance: 9.9
click at [315, 202] on button "OK" at bounding box center [313, 202] width 43 height 22
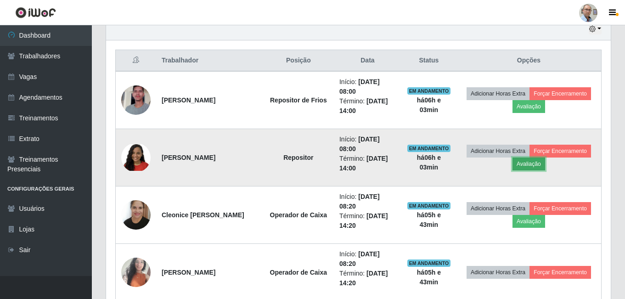
click at [532, 165] on button "Avaliação" at bounding box center [528, 163] width 33 height 13
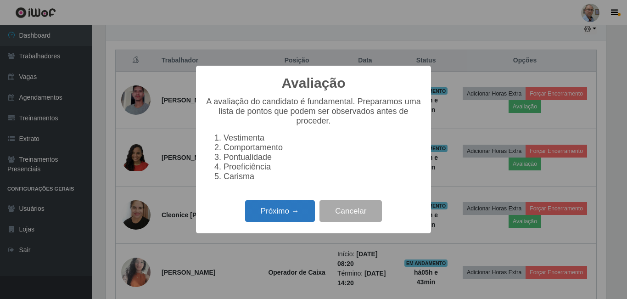
click at [292, 211] on button "Próximo →" at bounding box center [280, 211] width 70 height 22
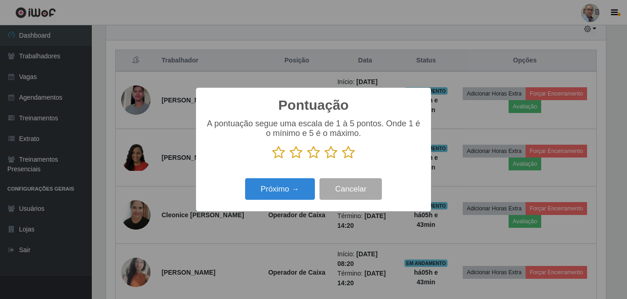
click at [345, 153] on icon at bounding box center [348, 153] width 13 height 14
click at [342, 159] on input "radio" at bounding box center [342, 159] width 0 height 0
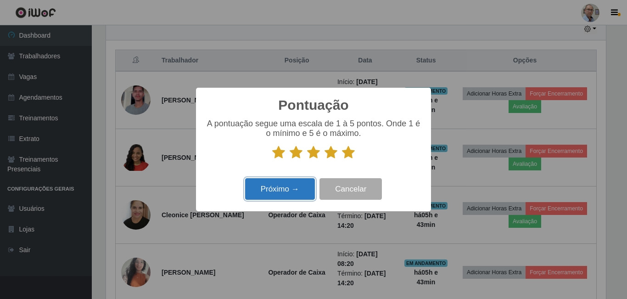
click at [296, 196] on button "Próximo →" at bounding box center [280, 189] width 70 height 22
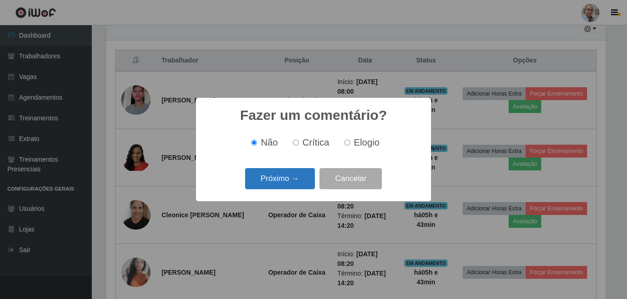
click at [294, 186] on button "Próximo →" at bounding box center [280, 179] width 70 height 22
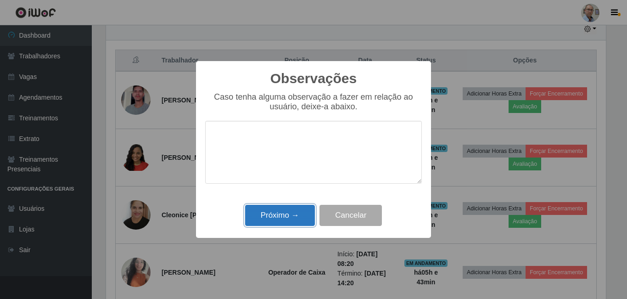
click at [293, 213] on button "Próximo →" at bounding box center [280, 216] width 70 height 22
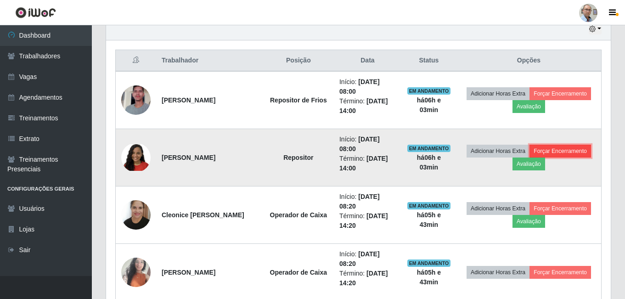
click at [571, 153] on button "Forçar Encerramento" at bounding box center [560, 151] width 62 height 13
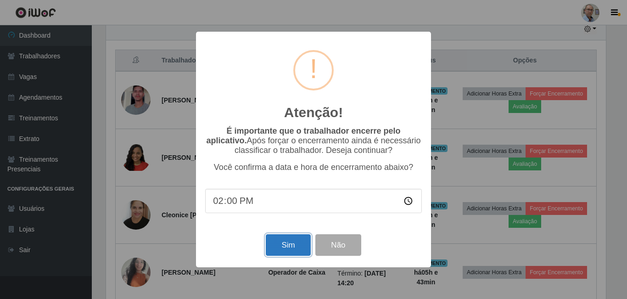
click at [288, 252] on button "Sim" at bounding box center [288, 245] width 45 height 22
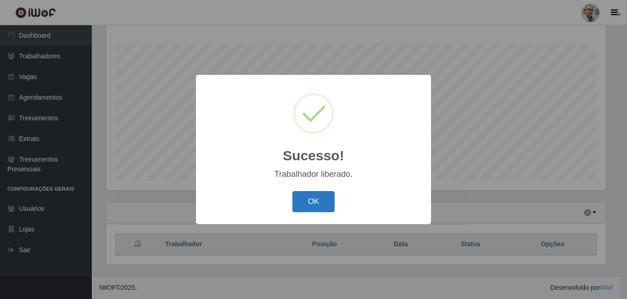
click at [322, 201] on button "OK" at bounding box center [313, 202] width 43 height 22
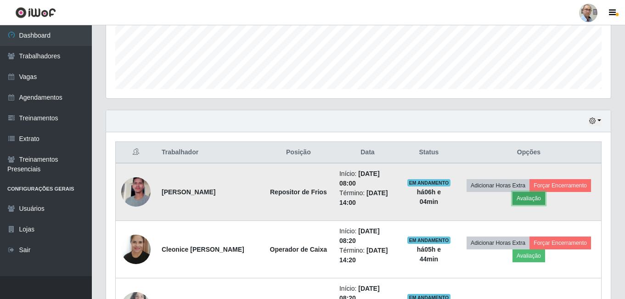
click at [534, 198] on button "Avaliação" at bounding box center [528, 198] width 33 height 13
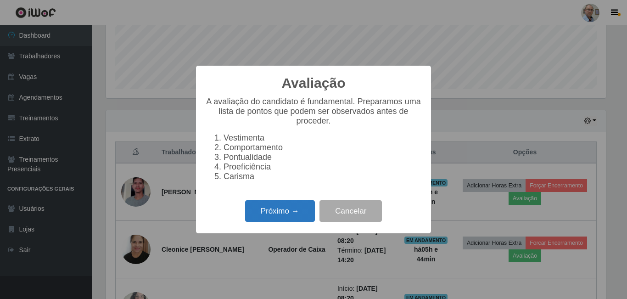
click at [281, 211] on button "Próximo →" at bounding box center [280, 211] width 70 height 22
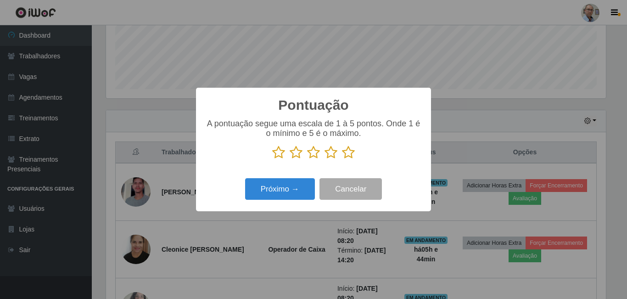
click at [343, 154] on icon at bounding box center [348, 153] width 13 height 14
click at [342, 159] on input "radio" at bounding box center [342, 159] width 0 height 0
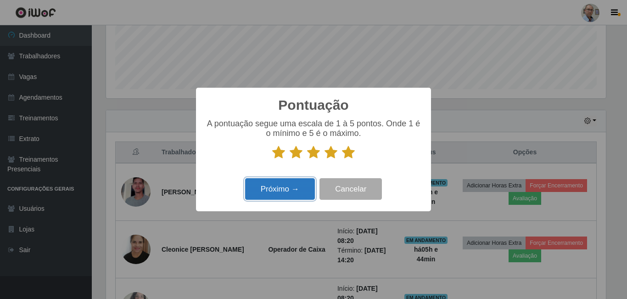
click at [283, 194] on button "Próximo →" at bounding box center [280, 189] width 70 height 22
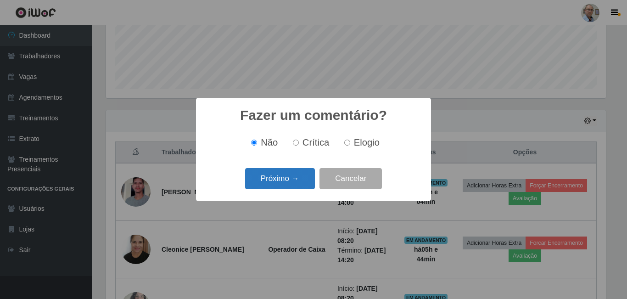
click at [289, 187] on button "Próximo →" at bounding box center [280, 179] width 70 height 22
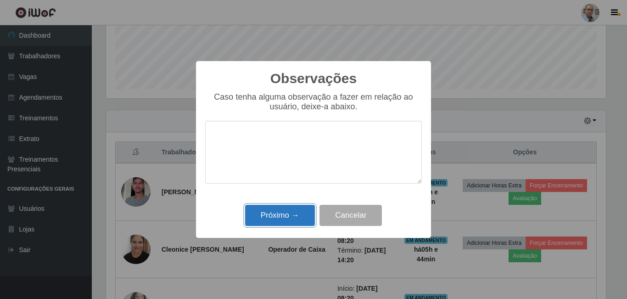
click at [285, 209] on button "Próximo →" at bounding box center [280, 216] width 70 height 22
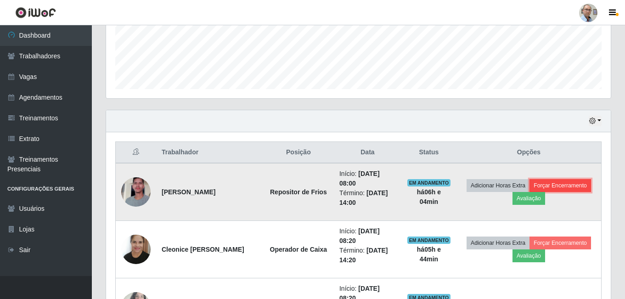
click at [568, 187] on button "Forçar Encerramento" at bounding box center [560, 185] width 62 height 13
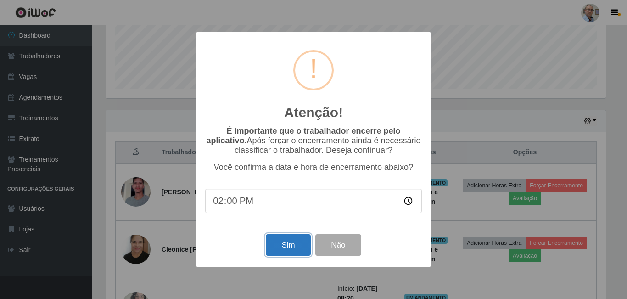
click at [292, 250] on button "Sim" at bounding box center [288, 245] width 45 height 22
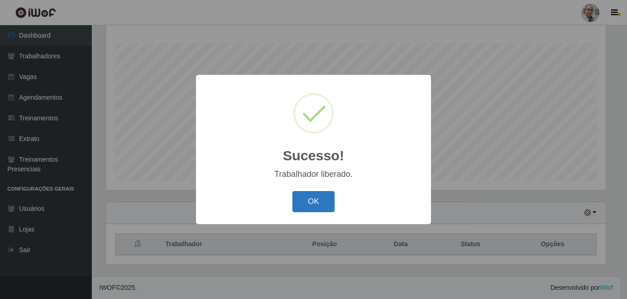
click at [320, 205] on button "OK" at bounding box center [313, 202] width 43 height 22
